Goal: Information Seeking & Learning: Learn about a topic

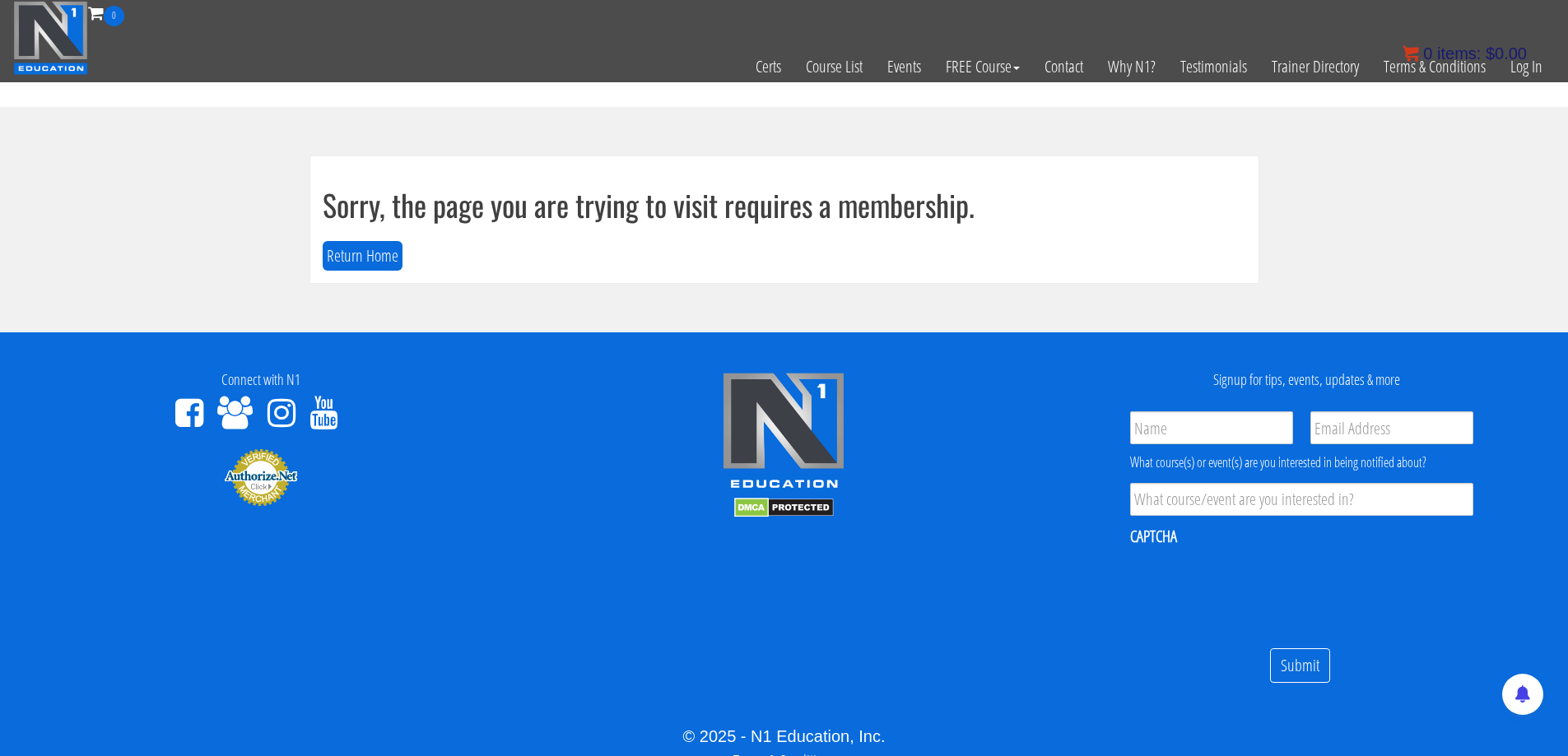
click at [1525, 58] on bdi "$ 0.00" at bounding box center [1506, 53] width 41 height 18
click at [1520, 75] on link "Log In" at bounding box center [1526, 66] width 57 height 80
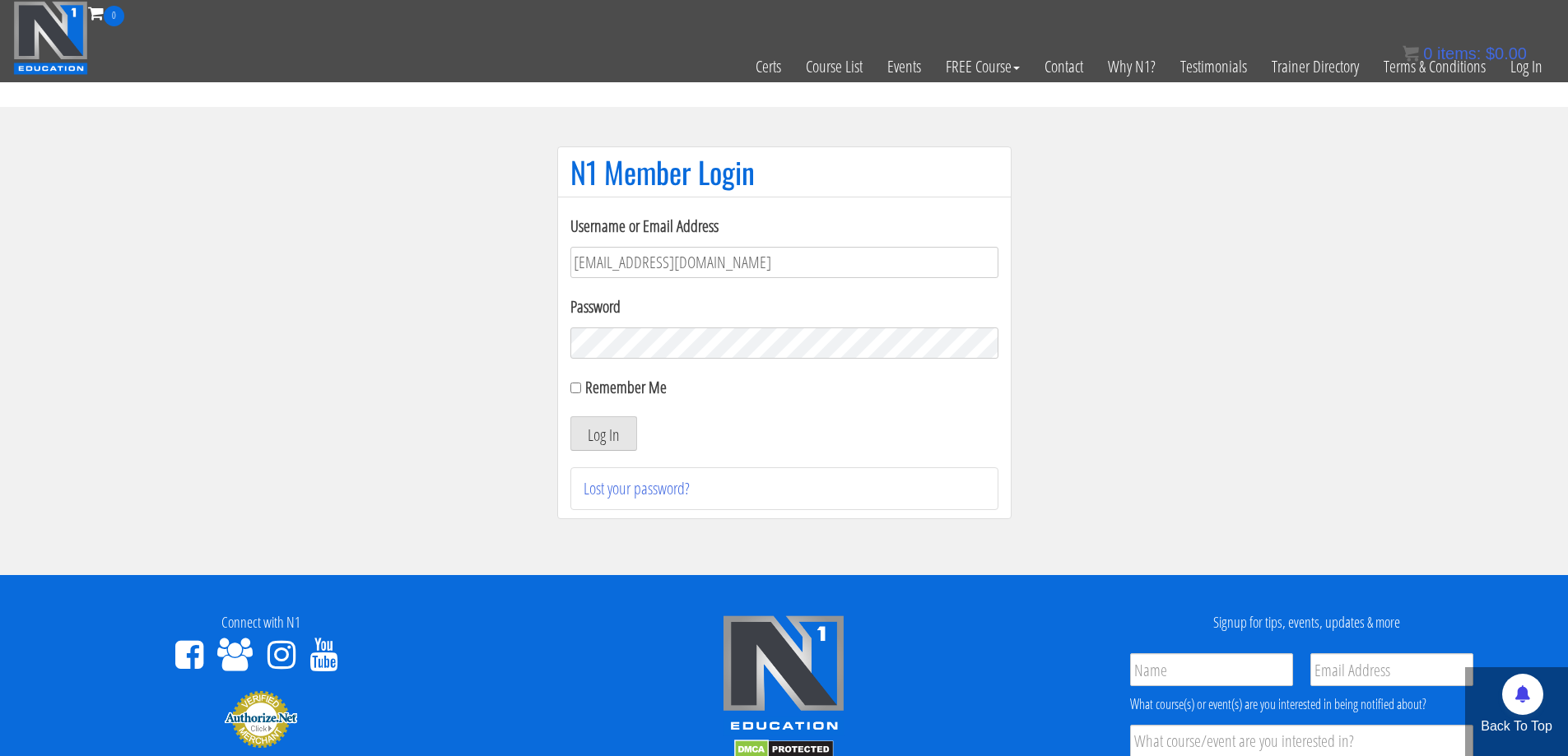
click at [570, 416] on button "Log In" at bounding box center [604, 434] width 66 height 35
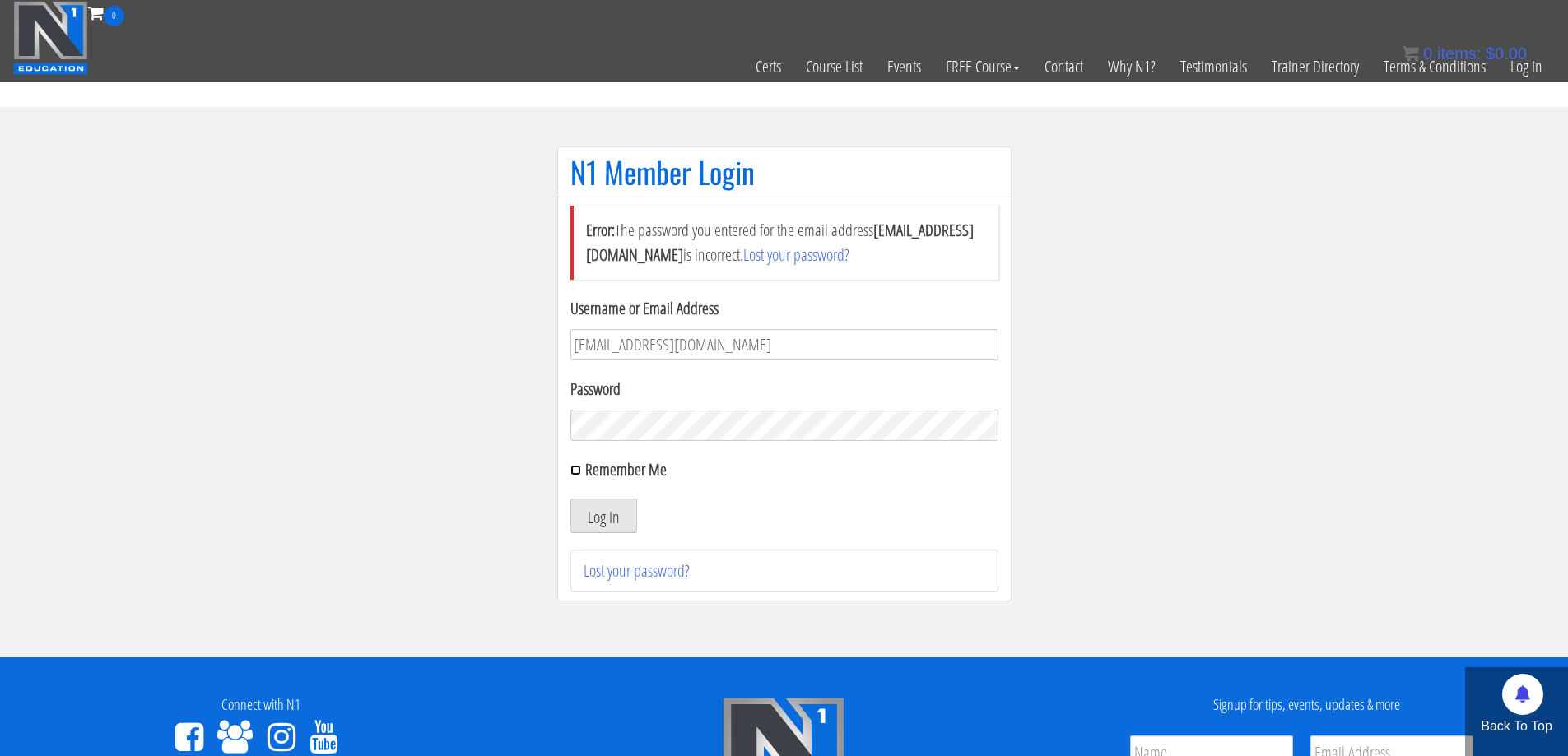
click at [577, 470] on input "Remember Me" at bounding box center [576, 470] width 10 height 10
checkbox input "true"
click at [604, 517] on button "Log In" at bounding box center [604, 516] width 66 height 35
click at [606, 512] on button "Log In" at bounding box center [604, 516] width 66 height 35
click at [753, 442] on form "Username or Email Address jimressos@gmail.com Password Remember Me Log In" at bounding box center [784, 414] width 428 height 237
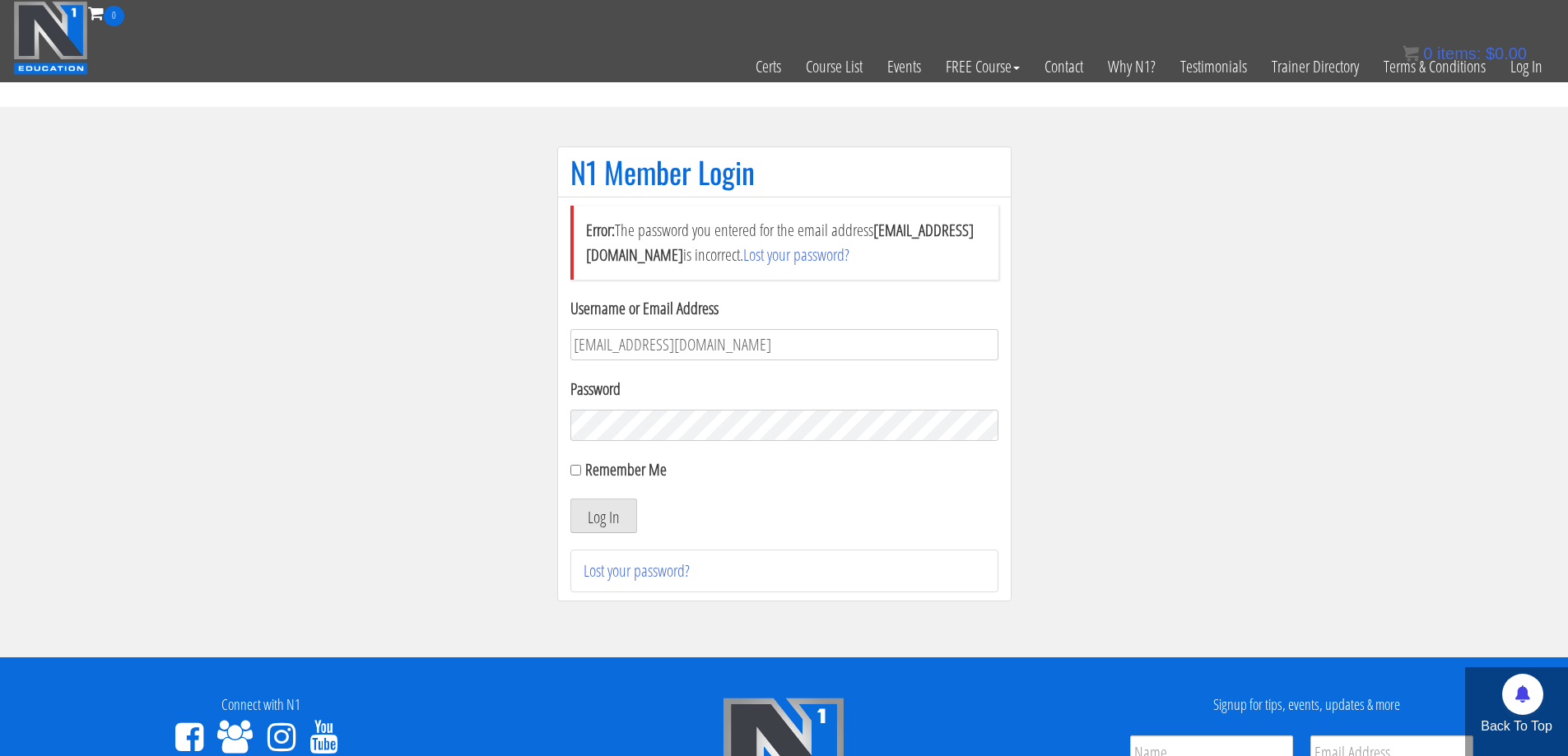
click at [753, 442] on form "Username or Email Address jimressos@gmail.com Password Remember Me Log In" at bounding box center [784, 414] width 428 height 237
click at [611, 498] on button "Log In" at bounding box center [604, 516] width 66 height 35
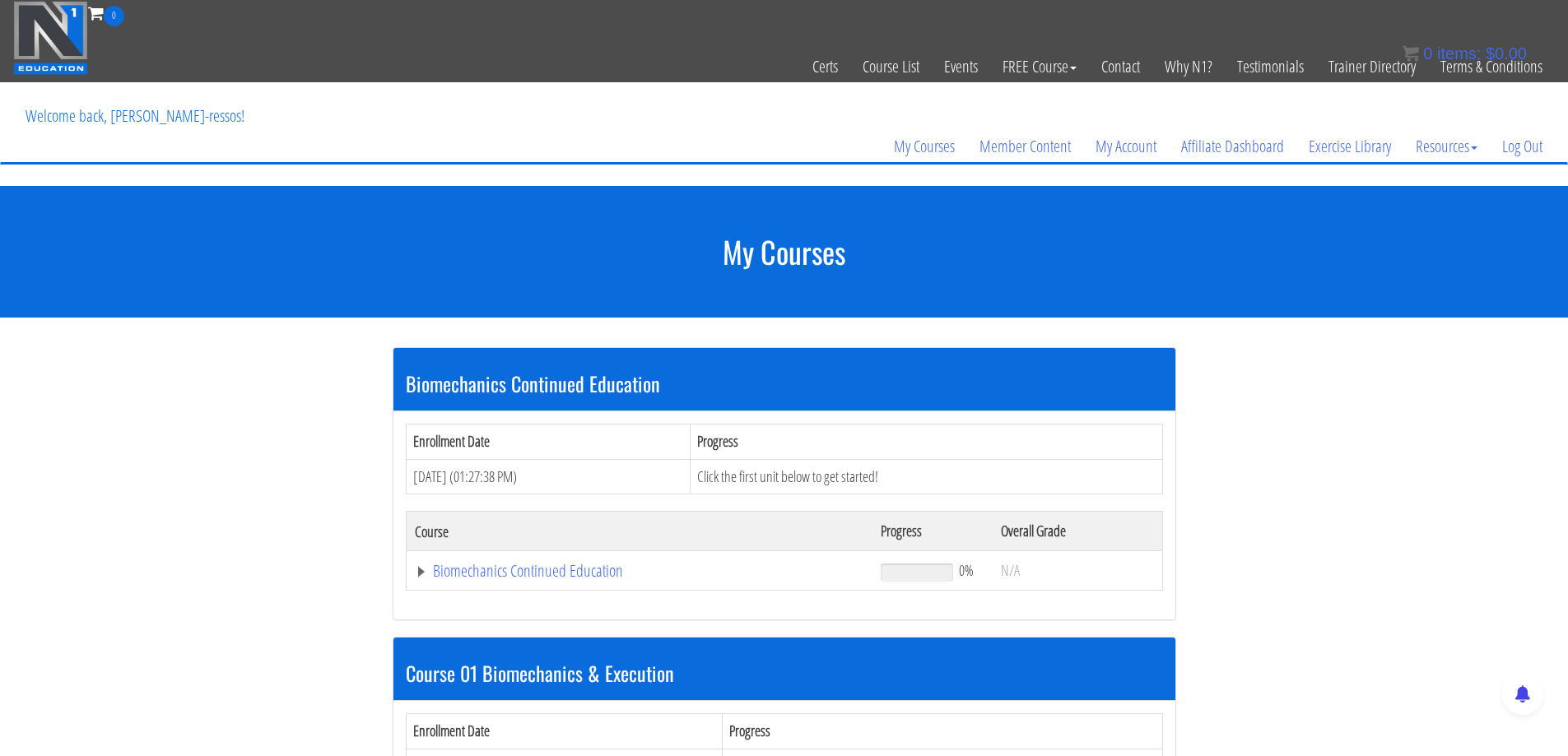
click at [268, 411] on section "Biomechanics Continued Education Enrollment Date Progress [DATE] (01:27:38 PM) …" at bounding box center [784, 637] width 1568 height 639
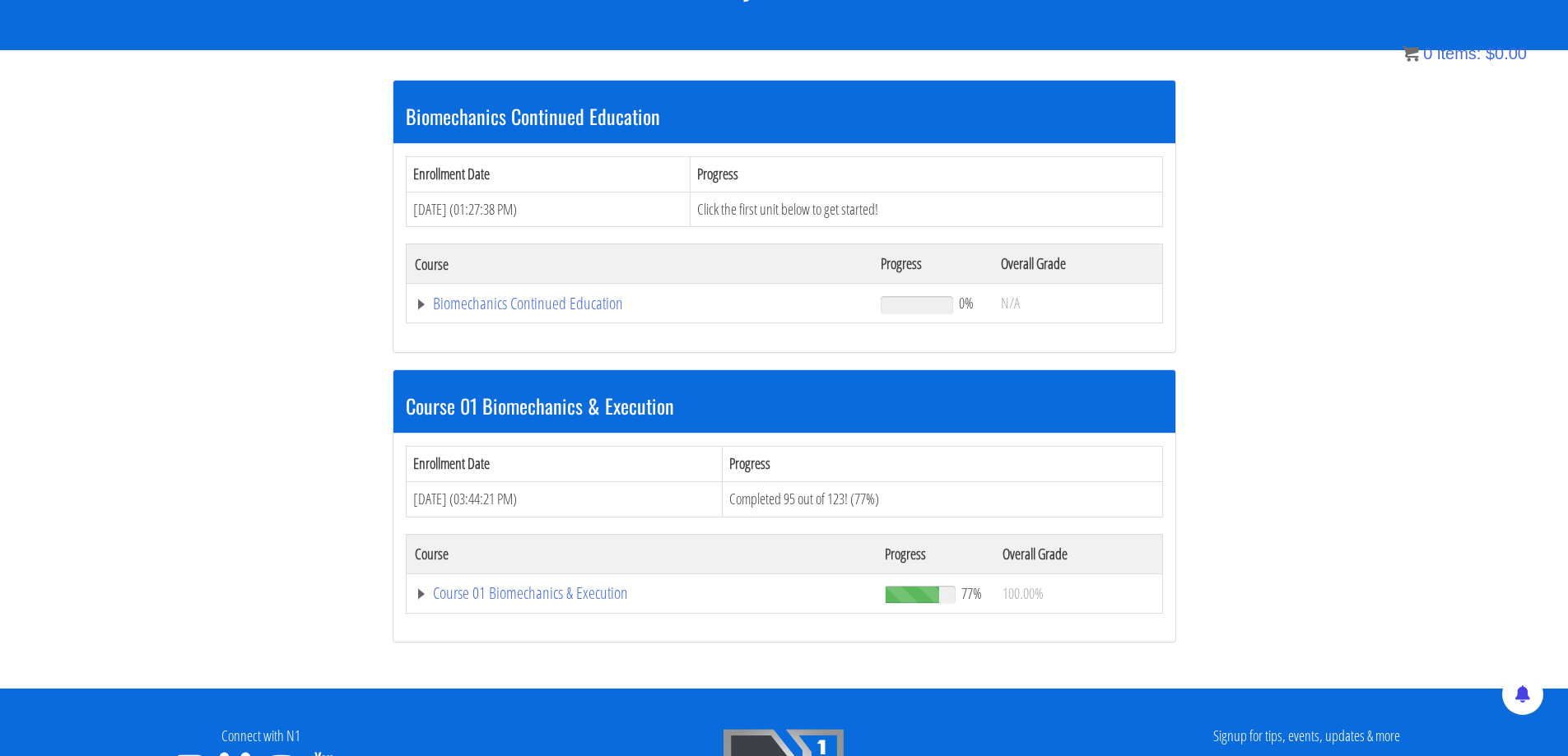
scroll to position [274, 0]
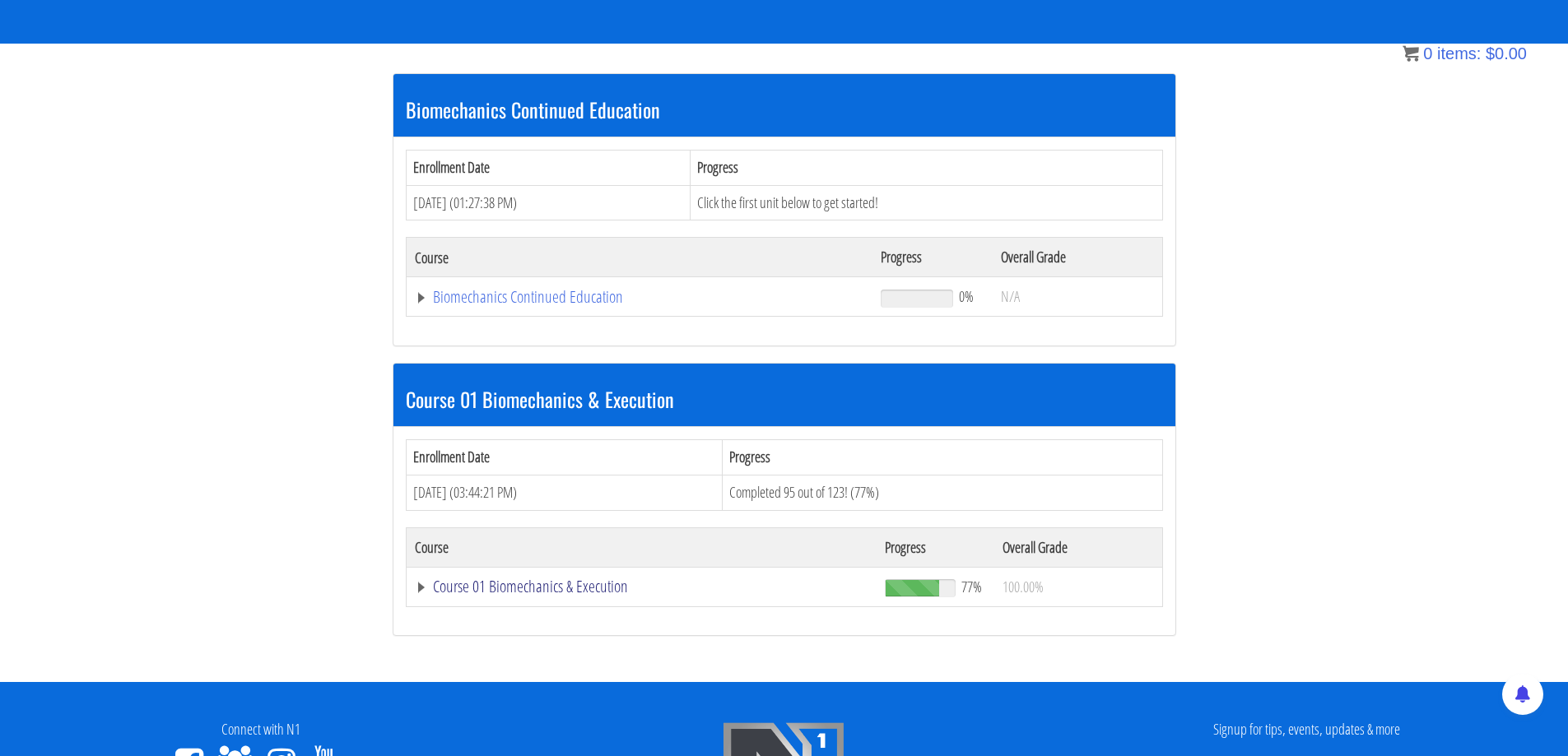
click at [484, 306] on link "Course 01 Biomechanics & Execution" at bounding box center [639, 297] width 450 height 17
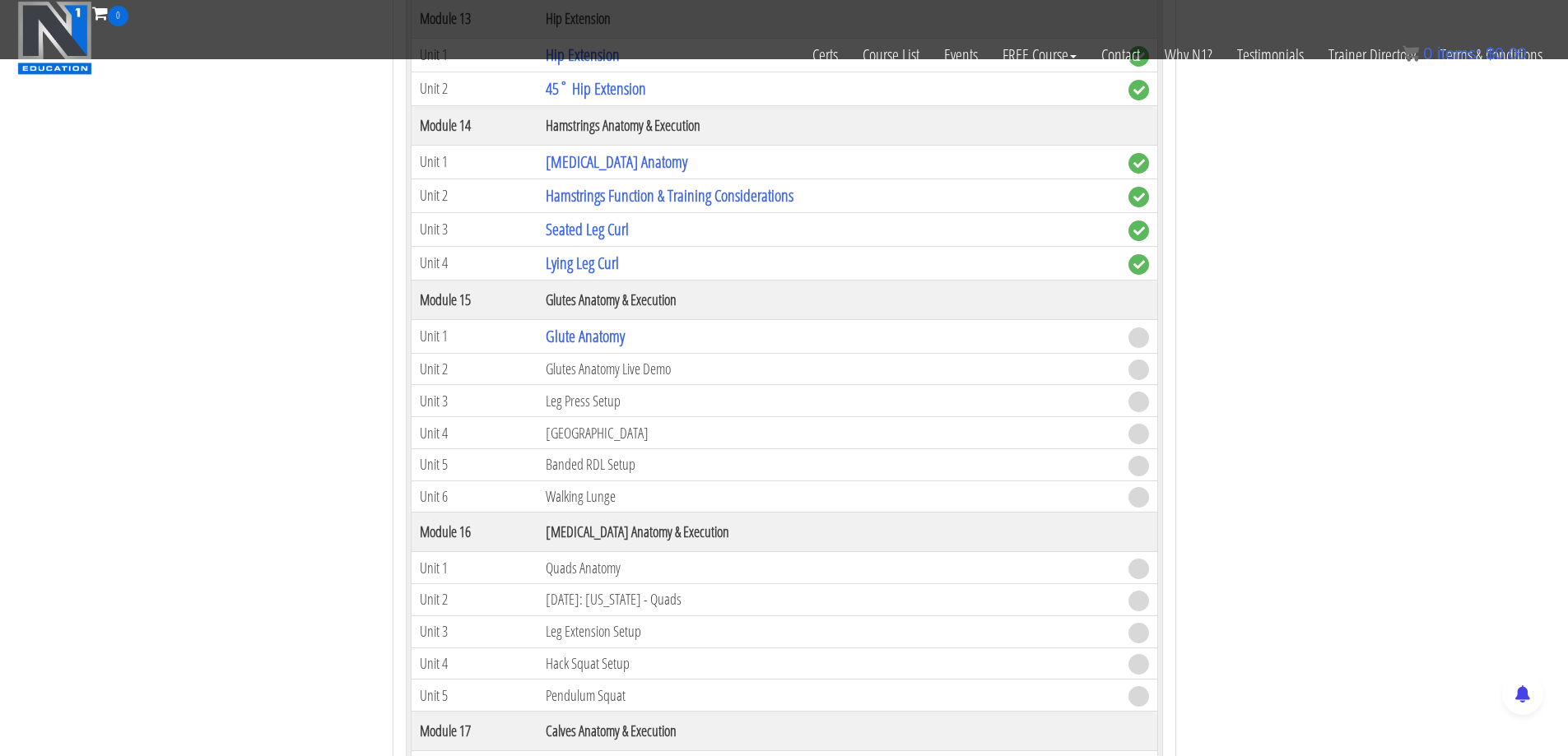
scroll to position [4250, 0]
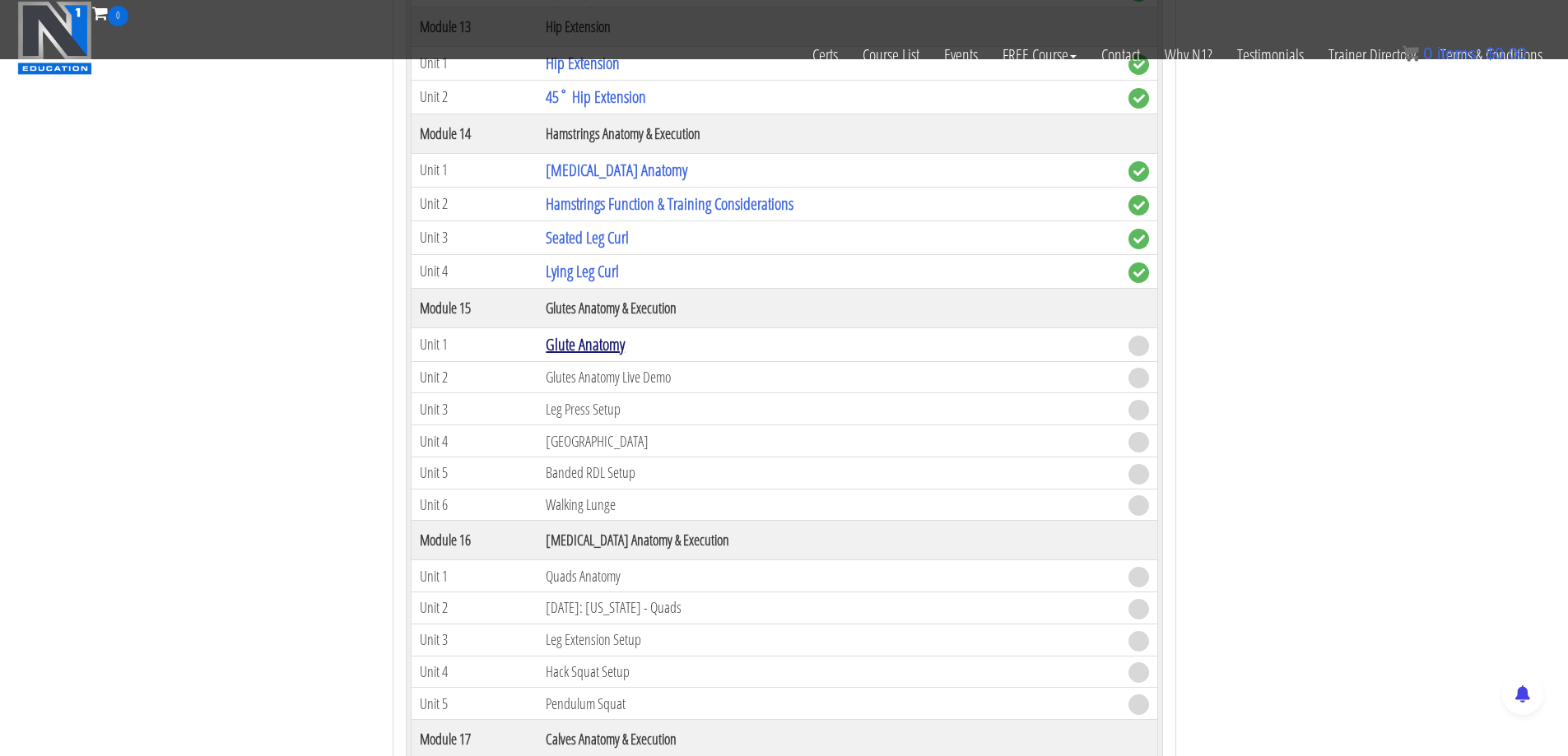
click at [599, 351] on link "Glute Anatomy" at bounding box center [585, 344] width 79 height 22
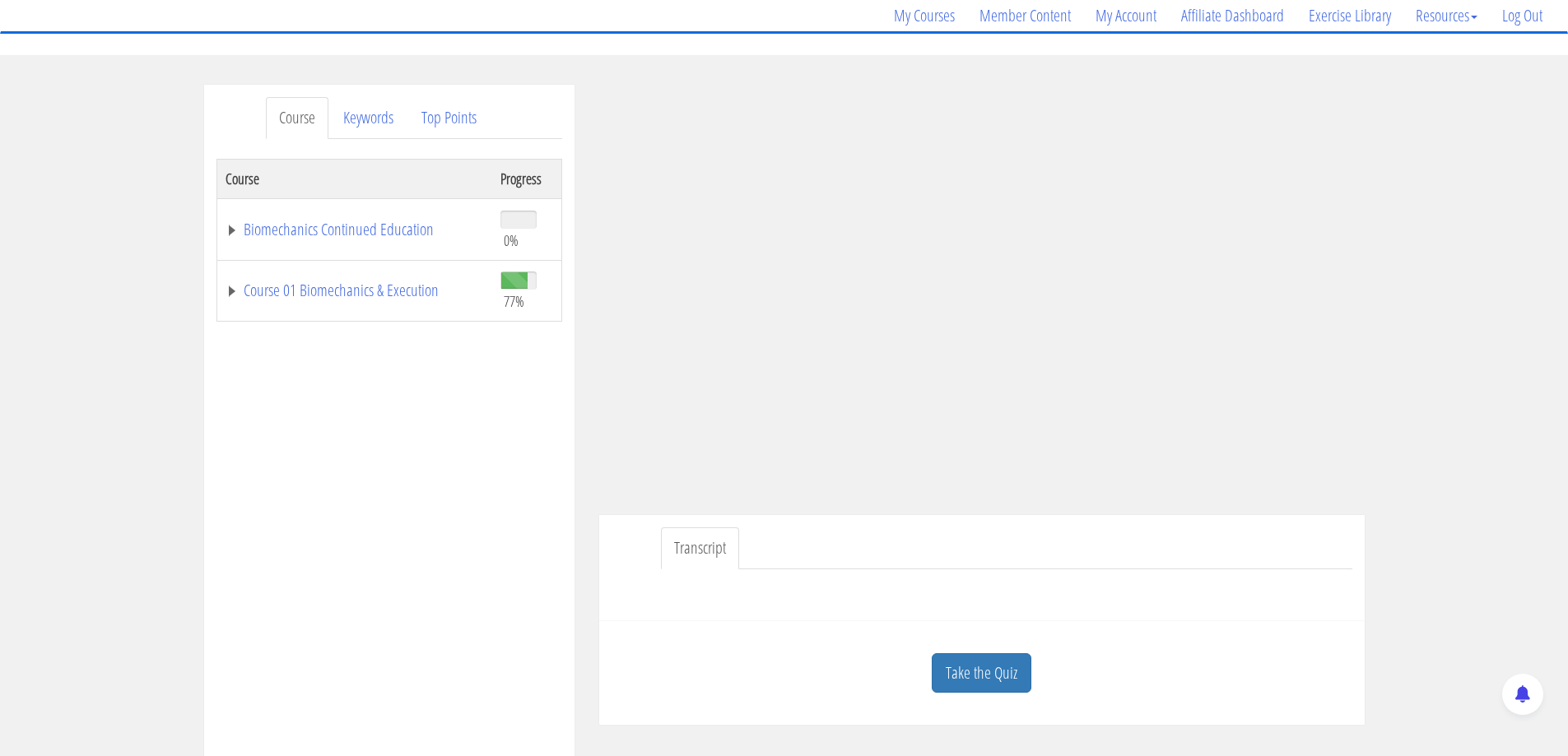
scroll to position [137, 0]
